Goal: Task Accomplishment & Management: Use online tool/utility

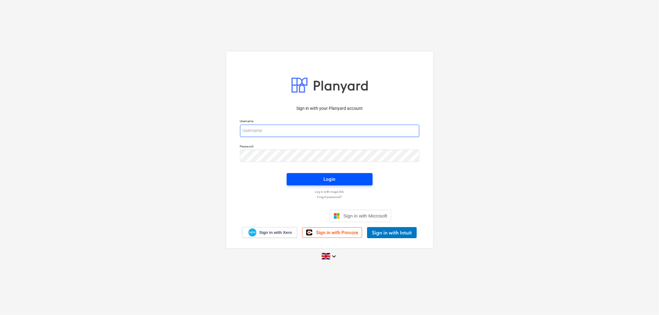
type input "[PERSON_NAME][EMAIL_ADDRESS][DOMAIN_NAME]"
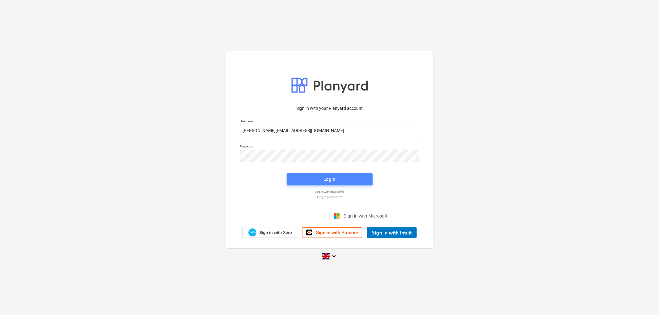
click at [325, 177] on div "Login" at bounding box center [330, 179] width 12 height 8
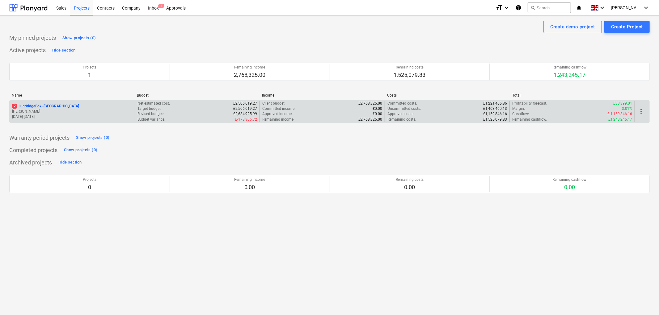
click at [57, 105] on p "2 LuddridgeFox - [GEOGRAPHIC_DATA]" at bounding box center [45, 106] width 67 height 5
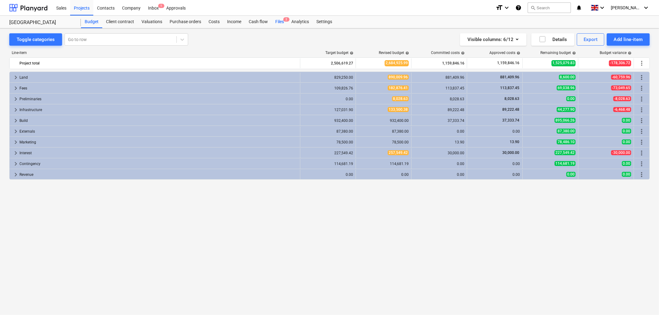
click at [280, 23] on div "Files 2" at bounding box center [280, 22] width 16 height 12
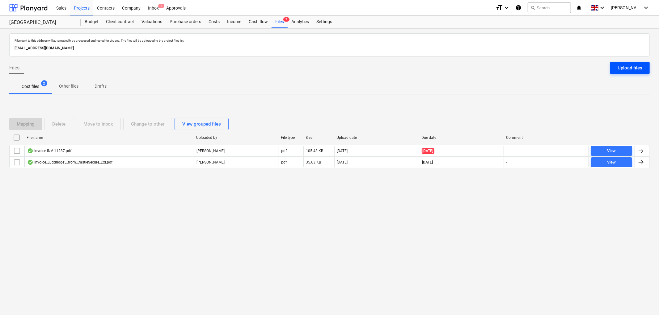
click at [629, 71] on div "Upload files" at bounding box center [629, 68] width 25 height 8
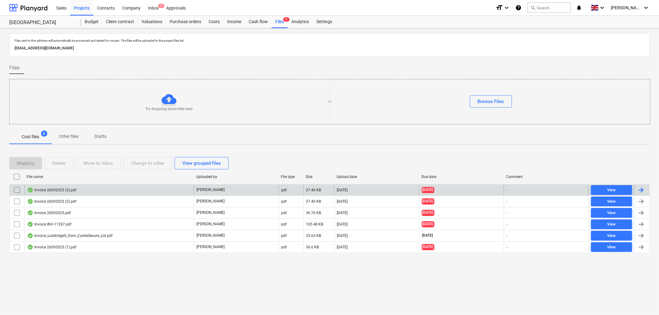
click at [77, 186] on div "Invoice 26092025 (3).pdf" at bounding box center [108, 190] width 169 height 10
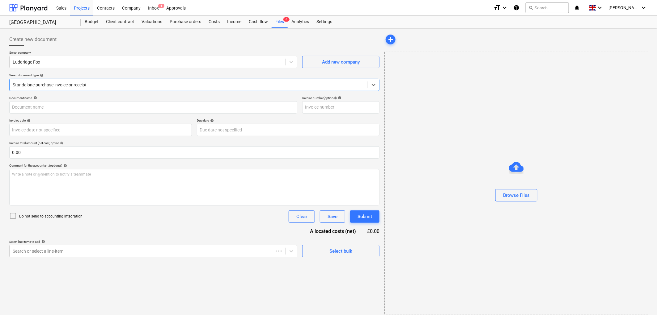
type input "Invoice 26092025 (3).pdf"
type input "[DATE]"
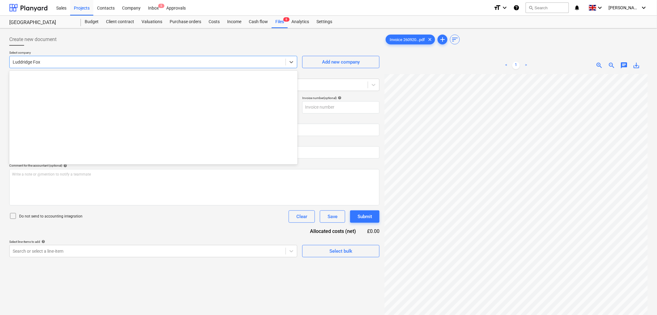
click at [73, 67] on div "Luddridge Fox" at bounding box center [153, 62] width 288 height 12
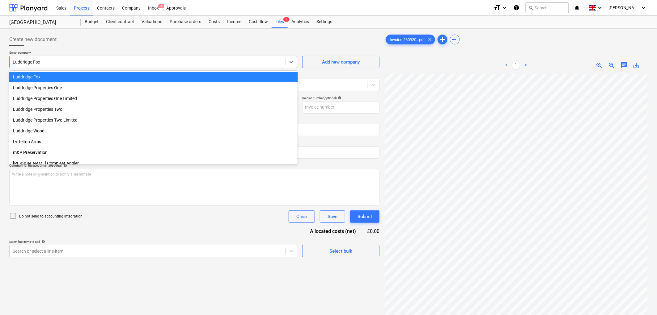
scroll to position [383, 0]
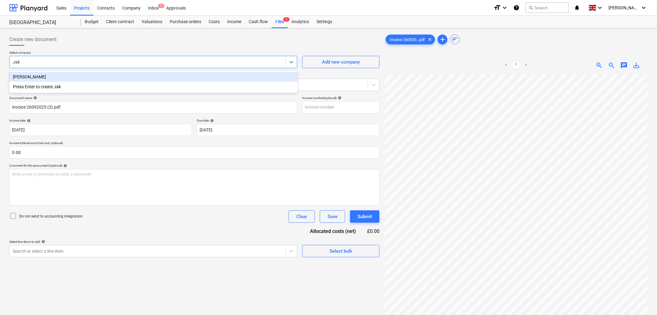
type input "[PERSON_NAME]"
click at [71, 73] on div "[PERSON_NAME]" at bounding box center [153, 77] width 288 height 10
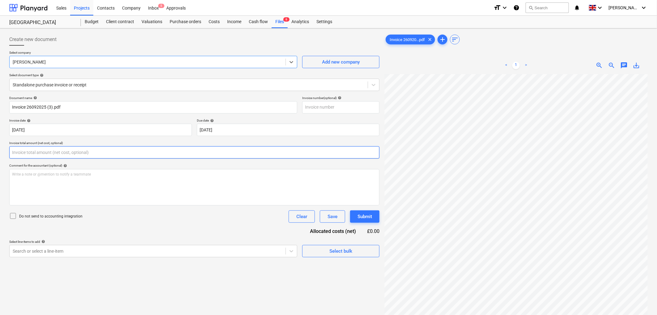
click at [42, 147] on input "text" at bounding box center [194, 152] width 370 height 12
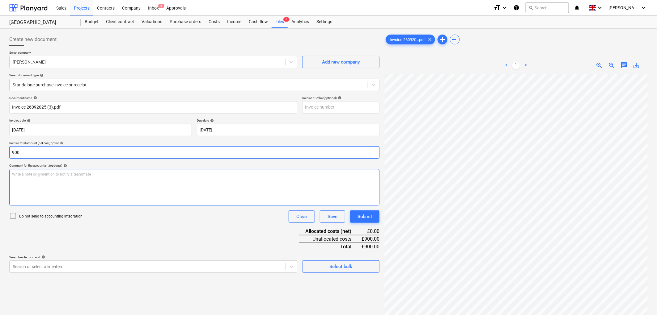
type input "900.00"
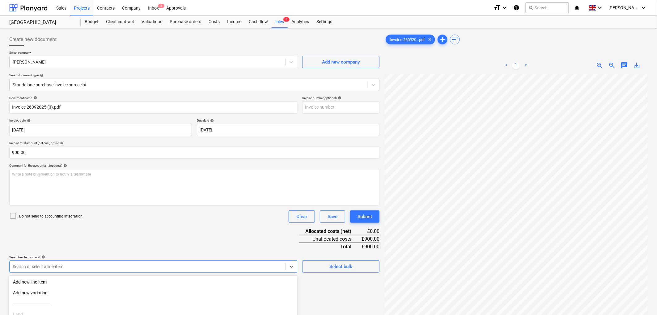
scroll to position [57, 0]
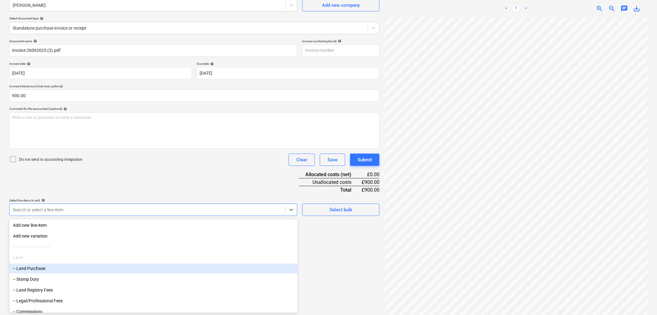
click at [77, 259] on body "Sales Projects Contacts Company Inbox 5 Approvals format_size keyboard_arrow_do…" at bounding box center [328, 100] width 657 height 315
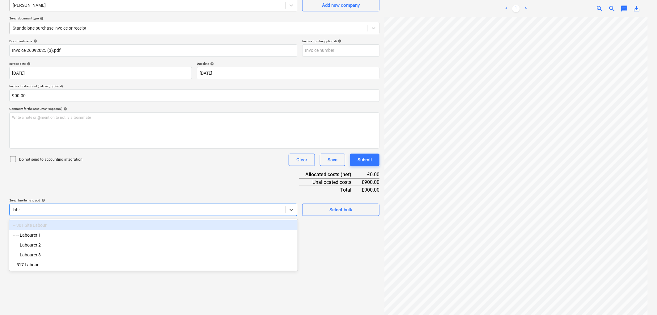
type input "labour"
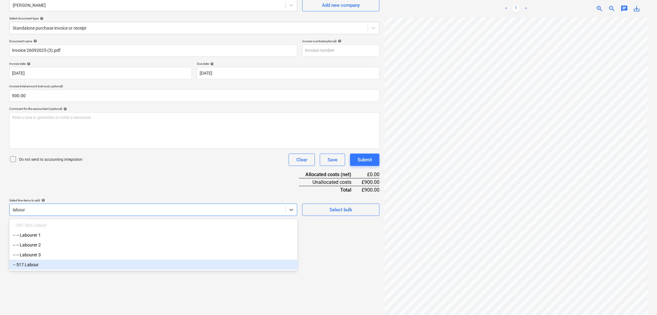
click at [74, 260] on div "-- 517 Labour" at bounding box center [153, 265] width 288 height 10
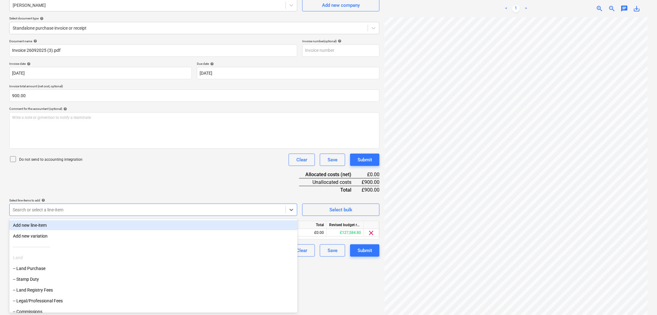
click at [126, 171] on div "Document name help Invoice 26092025 (3).pdf Invoice number (optional) help Invo…" at bounding box center [194, 148] width 370 height 218
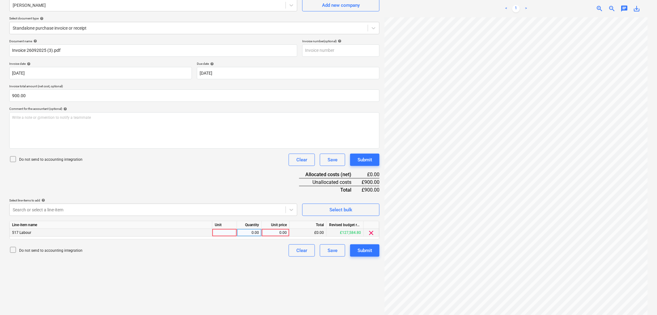
click at [228, 233] on div at bounding box center [224, 233] width 25 height 8
type input "1"
type input "900"
click at [223, 181] on div "Document name help Invoice 26092025 (3).pdf Invoice number (optional) help Invo…" at bounding box center [194, 148] width 370 height 218
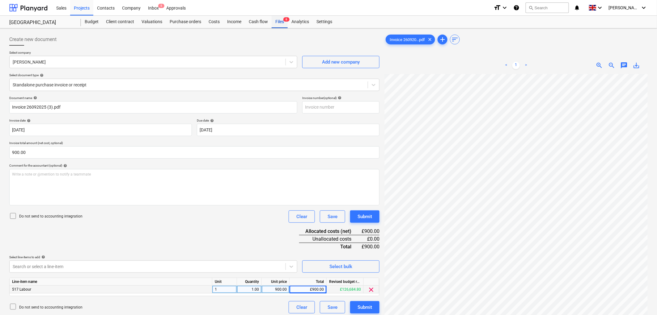
click at [278, 25] on div "Files 6" at bounding box center [280, 22] width 16 height 12
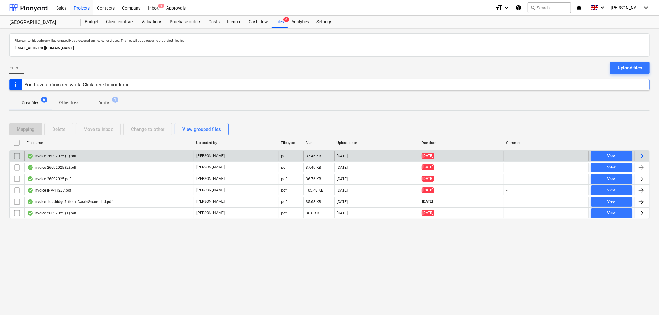
click at [82, 161] on div "Invoice 26092025 (3).pdf" at bounding box center [108, 156] width 169 height 10
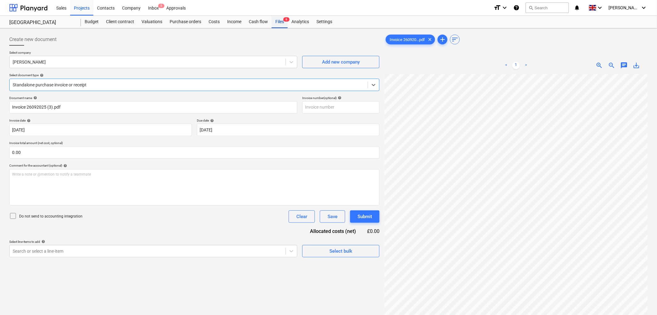
click at [276, 23] on div "Files 6" at bounding box center [280, 22] width 16 height 12
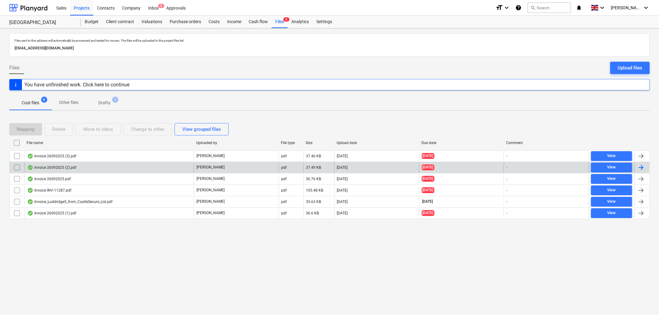
click at [58, 166] on div "Invoice 26092025 (2).pdf" at bounding box center [51, 167] width 49 height 5
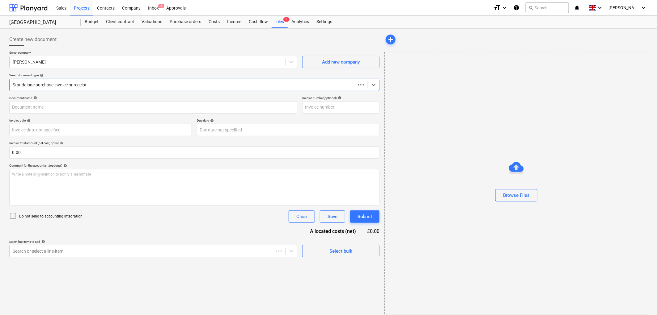
type input "Invoice 26092025 (2).pdf"
type input "[DATE]"
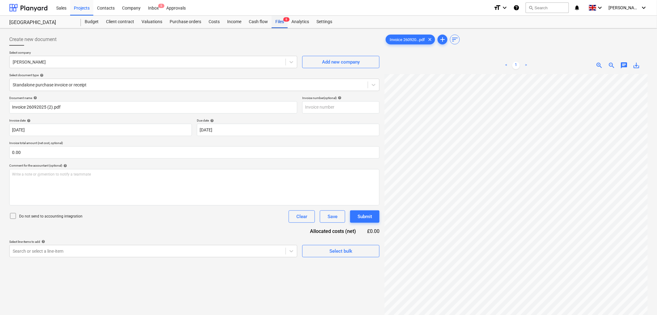
click at [286, 23] on div "Files 6" at bounding box center [280, 22] width 16 height 12
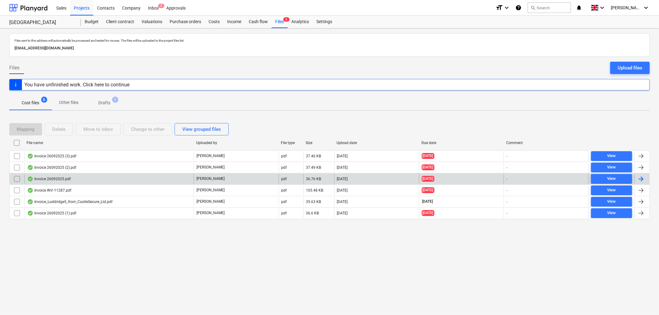
click at [69, 179] on div "Invoice 26092025.pdf" at bounding box center [49, 179] width 44 height 5
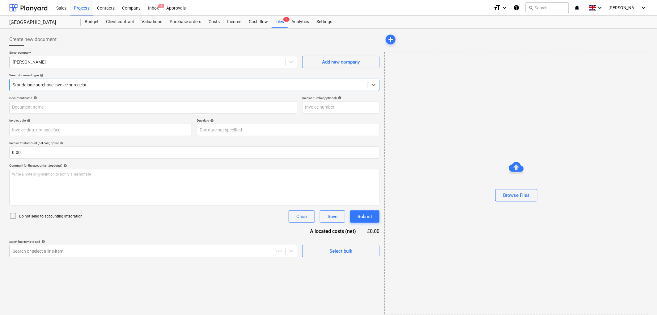
type input "Invoice 26092025.pdf"
type input "[DATE]"
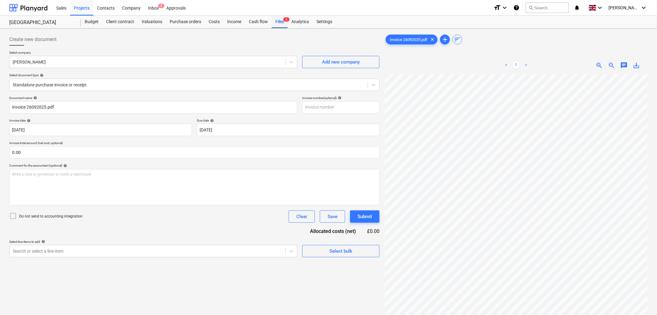
click at [276, 23] on div "Files 6" at bounding box center [280, 22] width 16 height 12
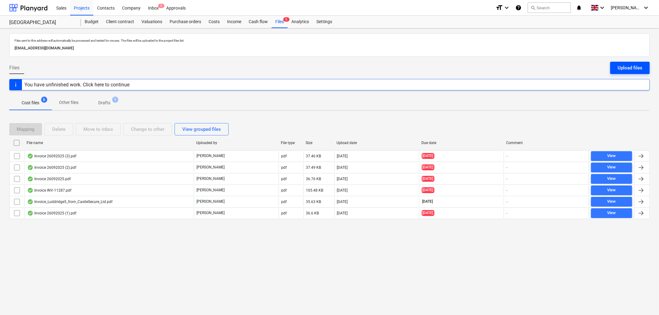
click at [618, 69] on div "Upload files" at bounding box center [629, 68] width 25 height 8
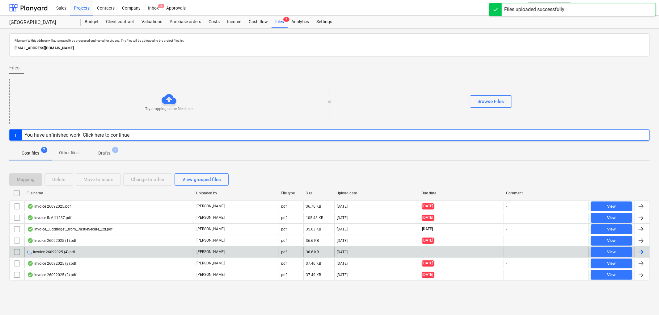
click at [73, 254] on div "Invoice 26092025 (4).pdf" at bounding box center [51, 252] width 48 height 5
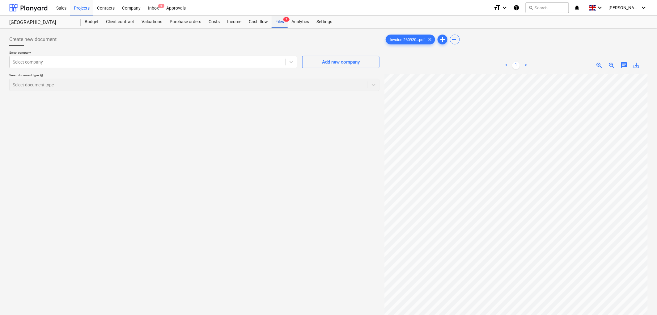
click at [282, 20] on div "Files 7" at bounding box center [280, 22] width 16 height 12
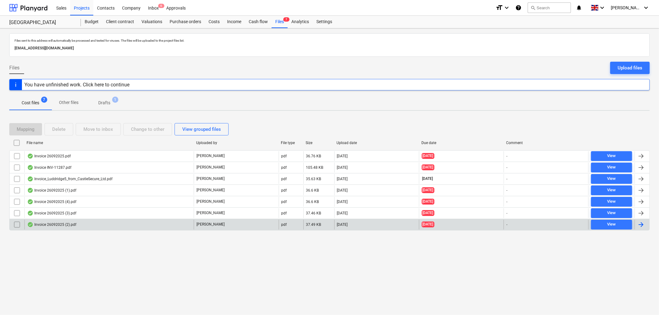
click at [78, 224] on div "Invoice 26092025 (2).pdf" at bounding box center [108, 225] width 169 height 10
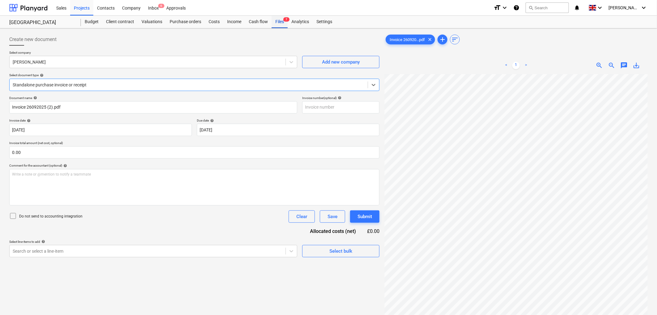
click at [281, 25] on div "Files 7" at bounding box center [280, 22] width 16 height 12
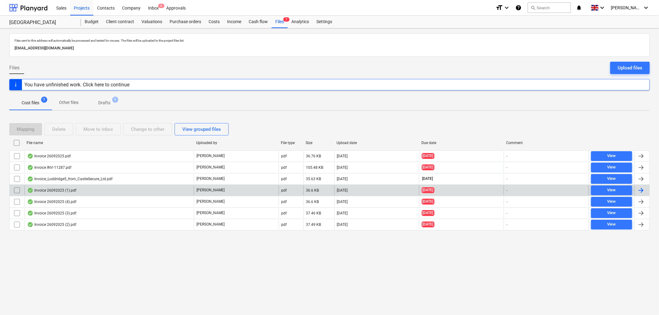
click at [76, 193] on div "Invoice 26092025 (1).pdf" at bounding box center [108, 191] width 169 height 10
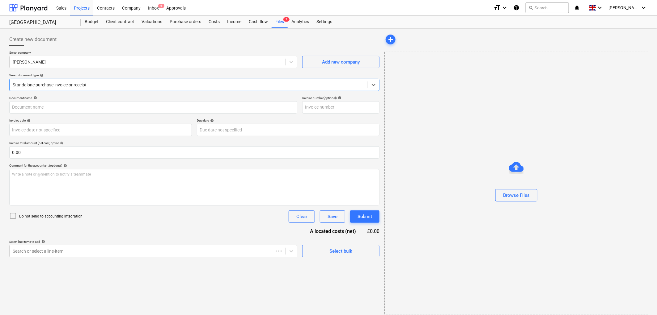
type input "Invoice 26092025 (1).pdf"
type input "[DATE]"
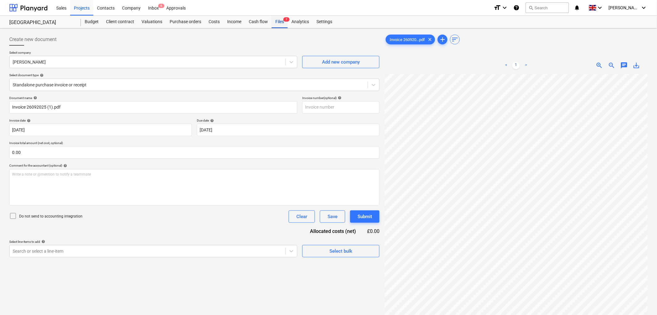
click at [286, 24] on div "Files 7" at bounding box center [280, 22] width 16 height 12
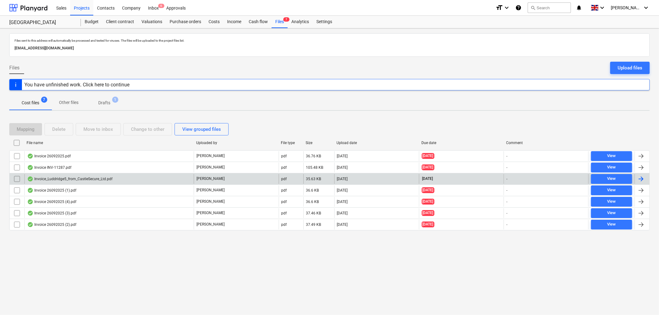
click at [79, 181] on div "Invoice_Luddridge5_from_CastleSecure_Ltd.pdf" at bounding box center [69, 179] width 85 height 5
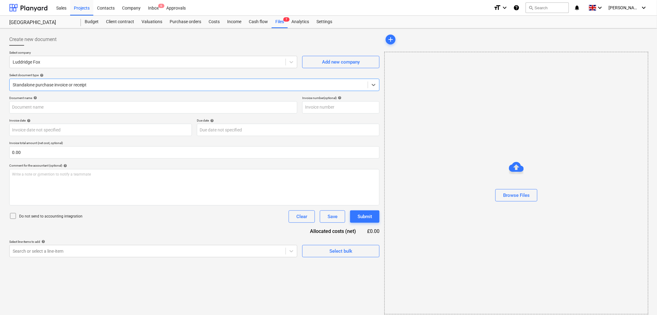
type input "5"
type input "30 Sep 2025"
type input "30 Oct 2025"
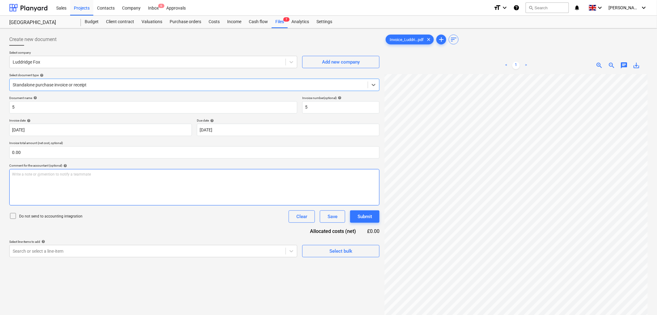
scroll to position [69, 0]
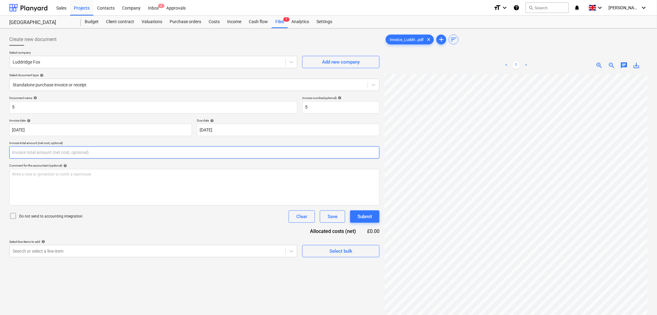
click at [74, 152] on input "text" at bounding box center [194, 152] width 370 height 12
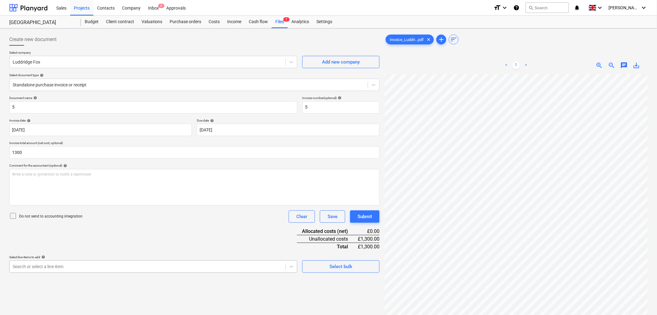
type input "1,300.00"
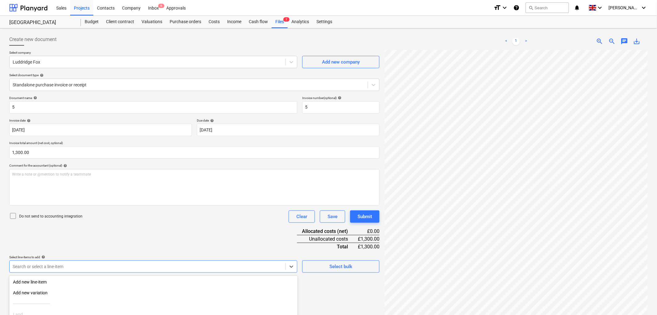
click at [55, 264] on body "Sales Projects Contacts Company Inbox 6 Approvals format_size keyboard_arrow_do…" at bounding box center [328, 157] width 657 height 315
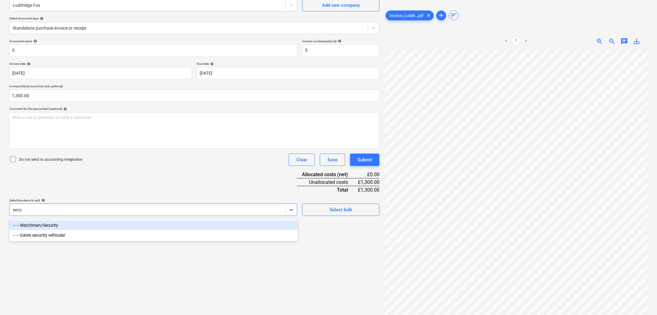
type input "secur"
click at [52, 224] on div "-- -- Watchman/Security" at bounding box center [153, 226] width 288 height 10
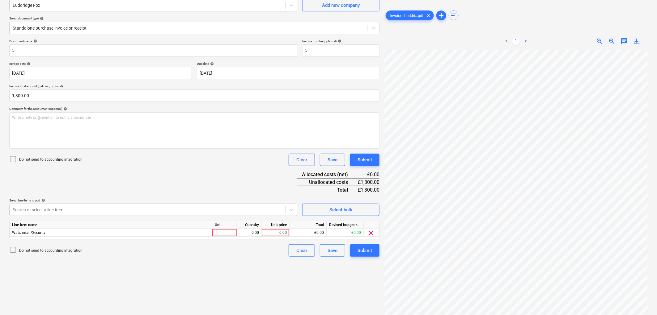
click at [165, 178] on div "Document name help 5 Invoice number (optional) help 5 Invoice date help 30 Sep …" at bounding box center [194, 148] width 370 height 218
click at [219, 232] on div at bounding box center [224, 233] width 25 height 8
type input "1"
type input "1300"
click at [360, 252] on div "Submit" at bounding box center [364, 251] width 15 height 8
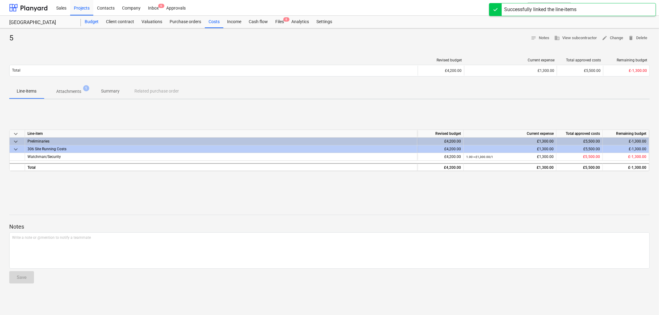
click at [92, 23] on div "Budget" at bounding box center [91, 22] width 21 height 12
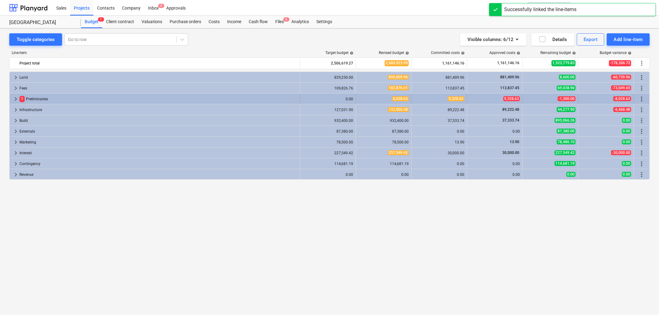
click at [13, 98] on span "keyboard_arrow_right" at bounding box center [15, 98] width 7 height 7
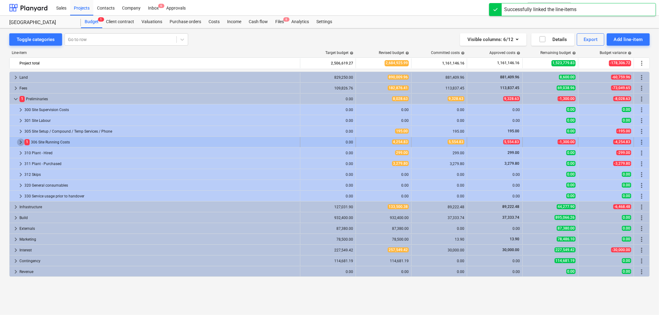
click at [21, 141] on span "keyboard_arrow_right" at bounding box center [20, 142] width 7 height 7
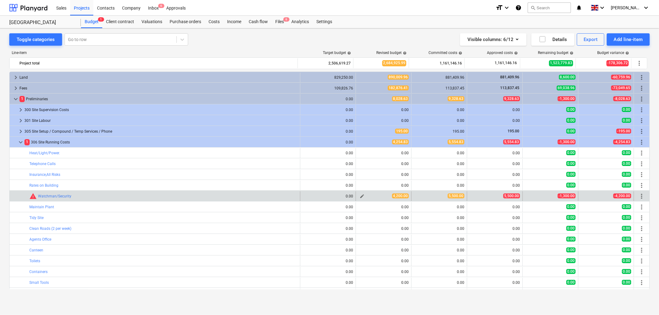
click at [360, 196] on span "edit" at bounding box center [362, 196] width 5 height 5
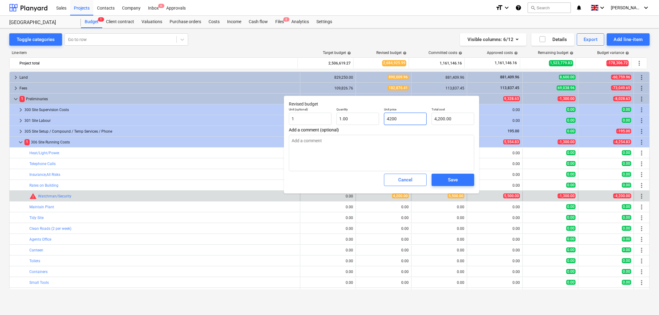
click at [387, 115] on input "4200" at bounding box center [405, 119] width 43 height 12
type input "5"
type textarea "x"
type input "5.00"
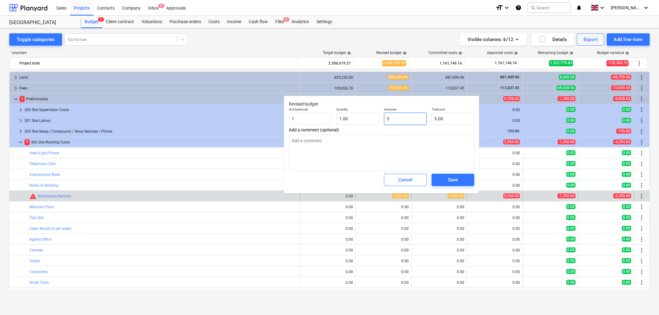
type input "55"
type textarea "x"
type input "55.00"
type input "550"
type textarea "x"
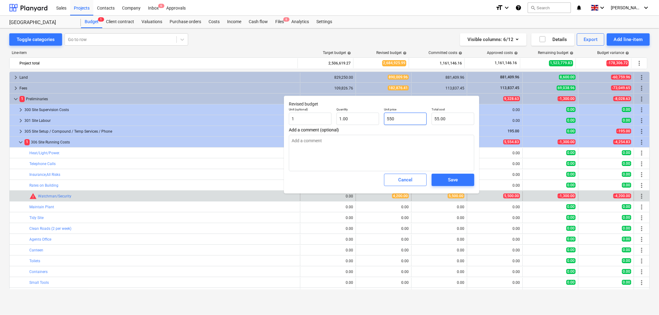
type input "550.00"
type input "5500"
type textarea "x"
type input "5,500.00"
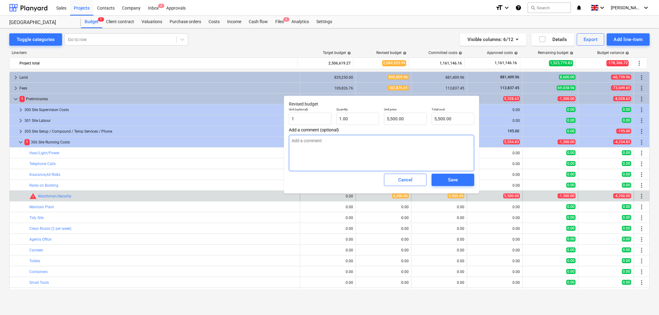
click at [400, 144] on textarea at bounding box center [381, 153] width 185 height 36
click at [447, 175] on button "Save" at bounding box center [453, 180] width 43 height 12
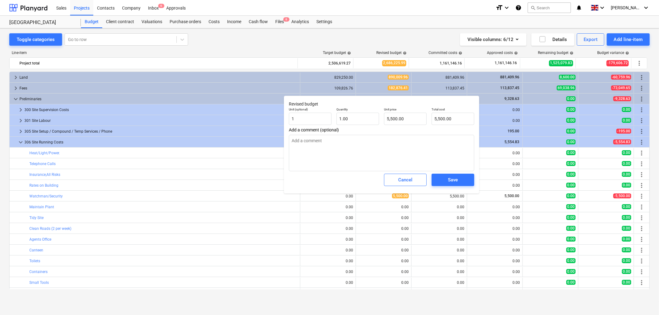
type textarea "x"
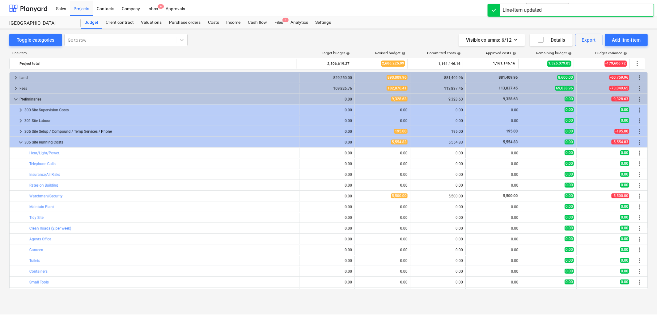
scroll to position [97, 0]
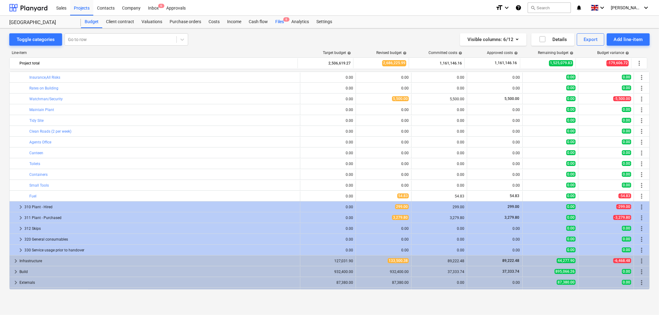
click at [279, 21] on div "Files 6" at bounding box center [280, 22] width 16 height 12
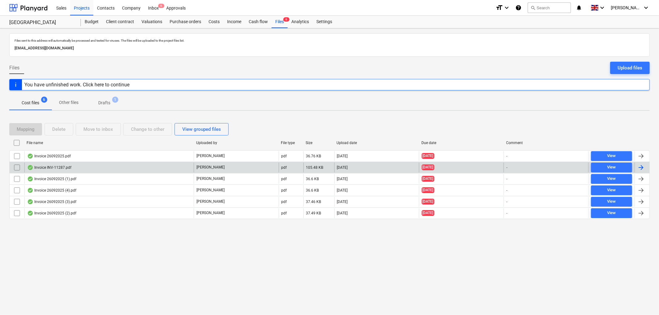
click at [59, 166] on div "Invoice INV-11287.pdf" at bounding box center [49, 167] width 44 height 5
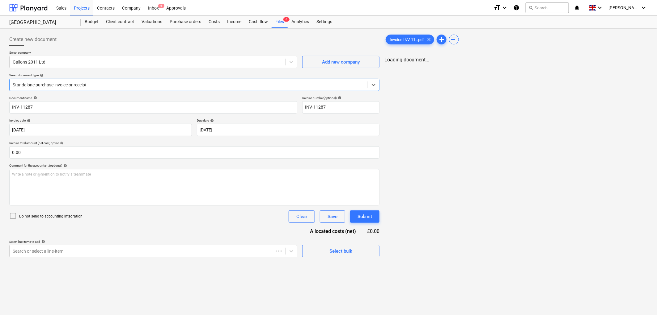
type input "INV-11287"
type input "24 Sep 2025"
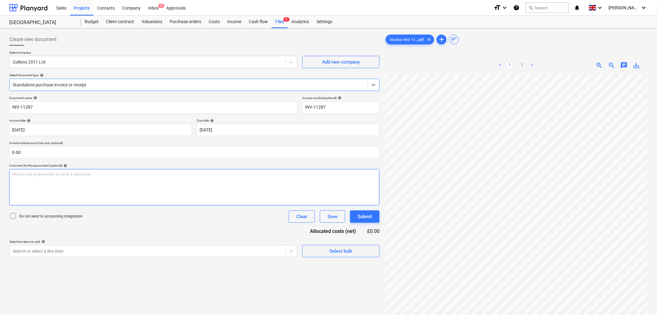
scroll to position [69, 0]
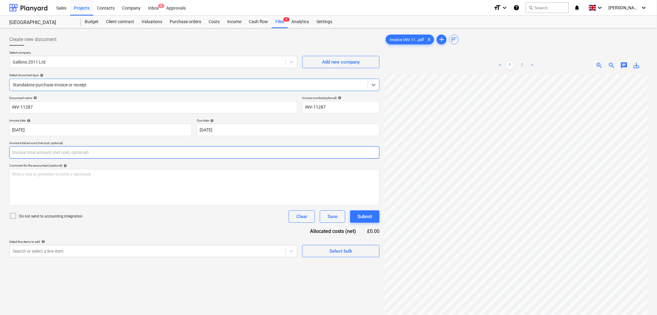
click at [69, 156] on input "text" at bounding box center [194, 152] width 370 height 12
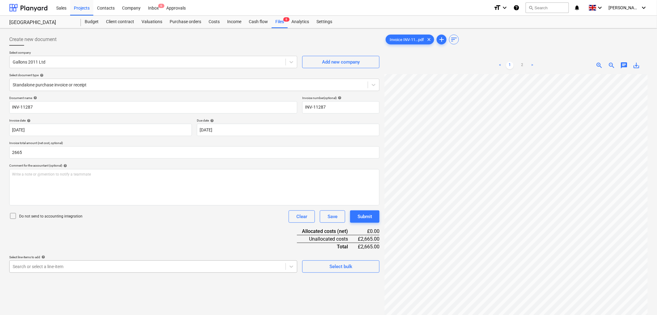
type input "2,665.00"
click at [61, 264] on body "Sales Projects Contacts Company Inbox 6 Approvals format_size keyboard_arrow_do…" at bounding box center [328, 157] width 657 height 315
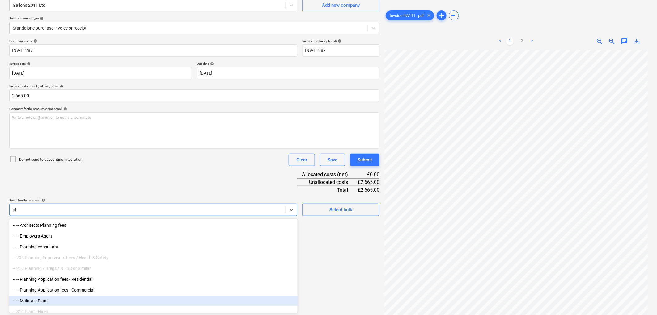
type input "p"
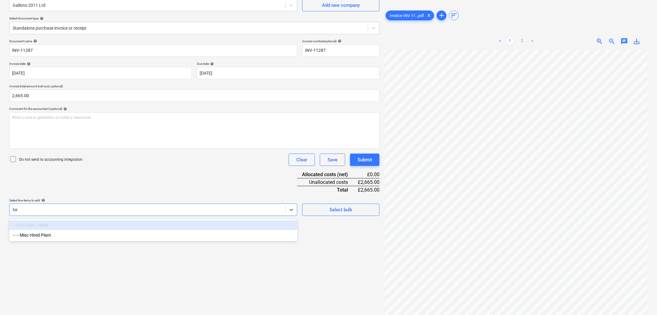
type input "hire"
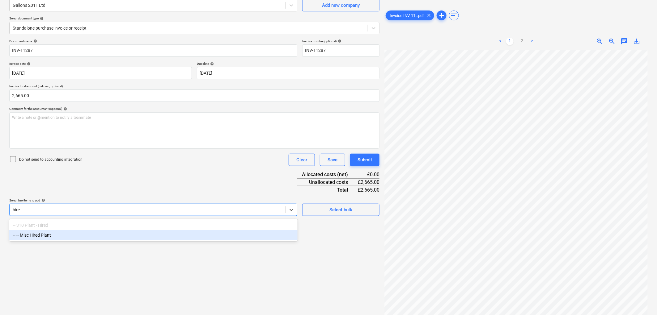
click at [76, 235] on div "-- -- Misc Hired Plant" at bounding box center [153, 235] width 288 height 10
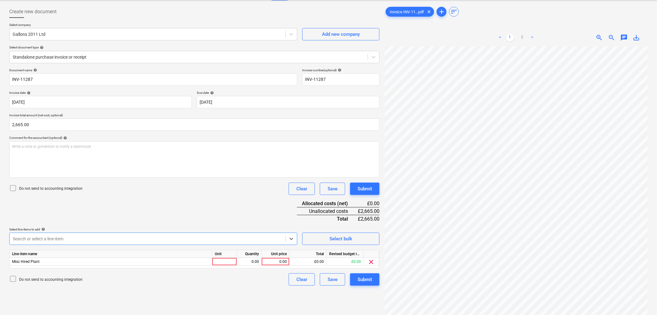
scroll to position [0, 0]
